Goal: Task Accomplishment & Management: Use online tool/utility

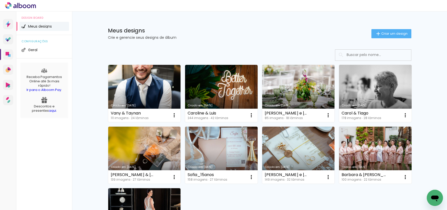
click at [137, 75] on link "Criado em [DATE]" at bounding box center [144, 93] width 73 height 57
